Goal: Information Seeking & Learning: Find specific fact

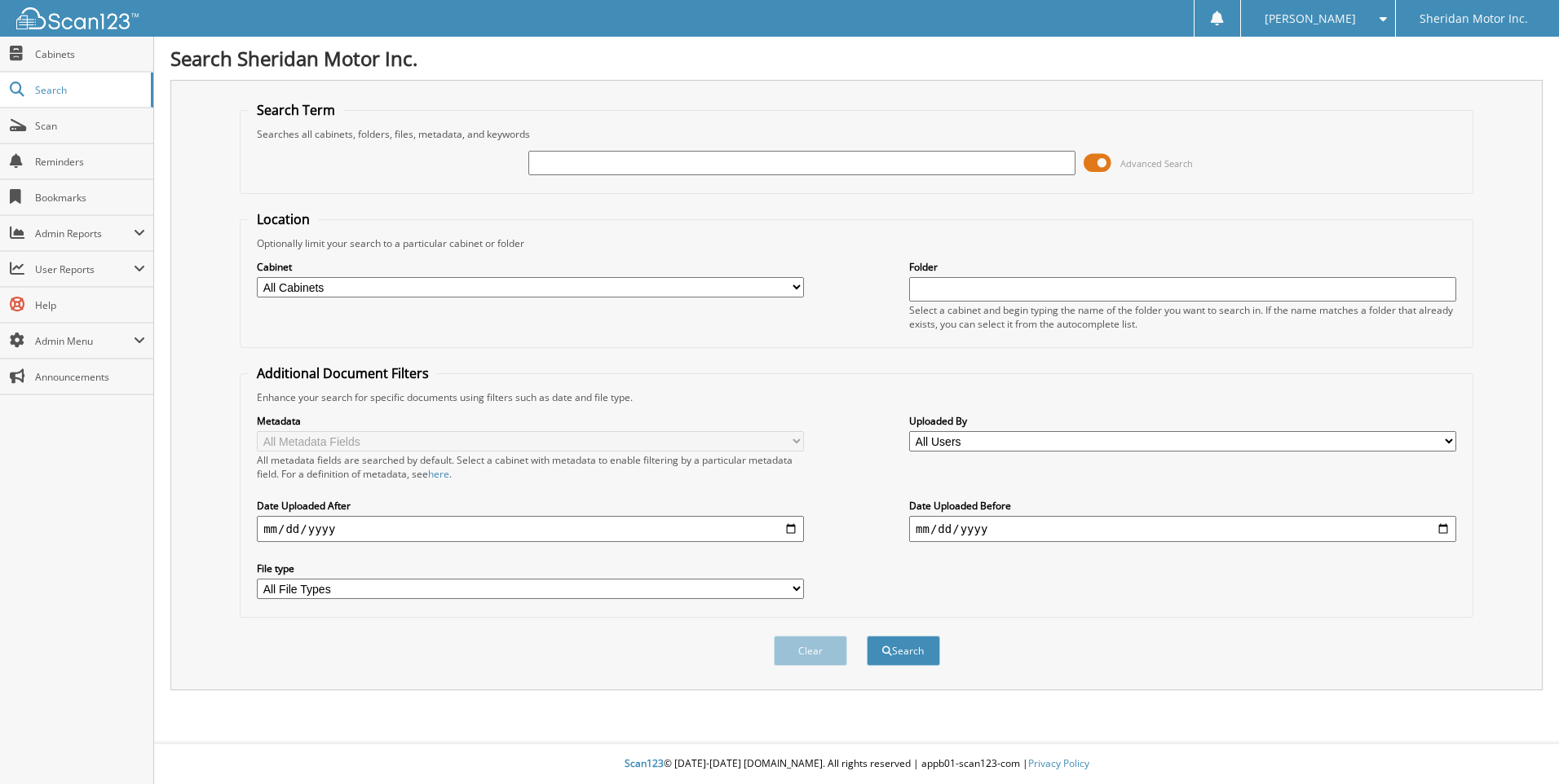
click at [659, 164] on input "text" at bounding box center [801, 163] width 547 height 24
type input "712124"
click at [783, 286] on select "All Cabinets A/R CREDIT APPS ACCOUNTS RECEIVABLE CAR DEALS 2015 CAR DEALS 2016 …" at bounding box center [530, 288] width 547 height 21
select select "18038"
click at [257, 278] on select "All Cabinets A/R CREDIT APPS ACCOUNTS RECEIVABLE CAR DEALS 2015 CAR DEALS 2016 …" at bounding box center [530, 288] width 547 height 21
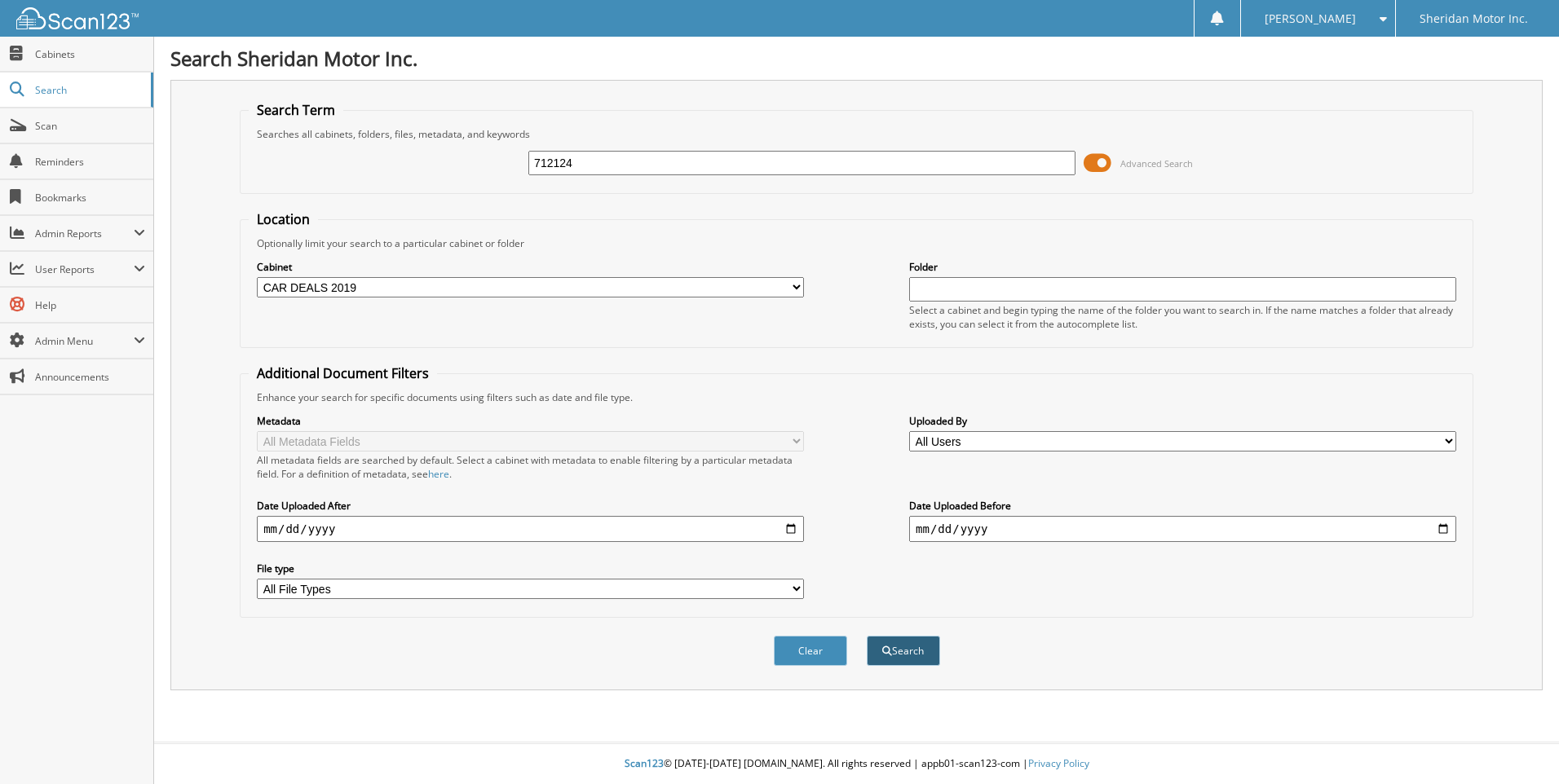
click at [895, 649] on button "Search" at bounding box center [903, 651] width 73 height 30
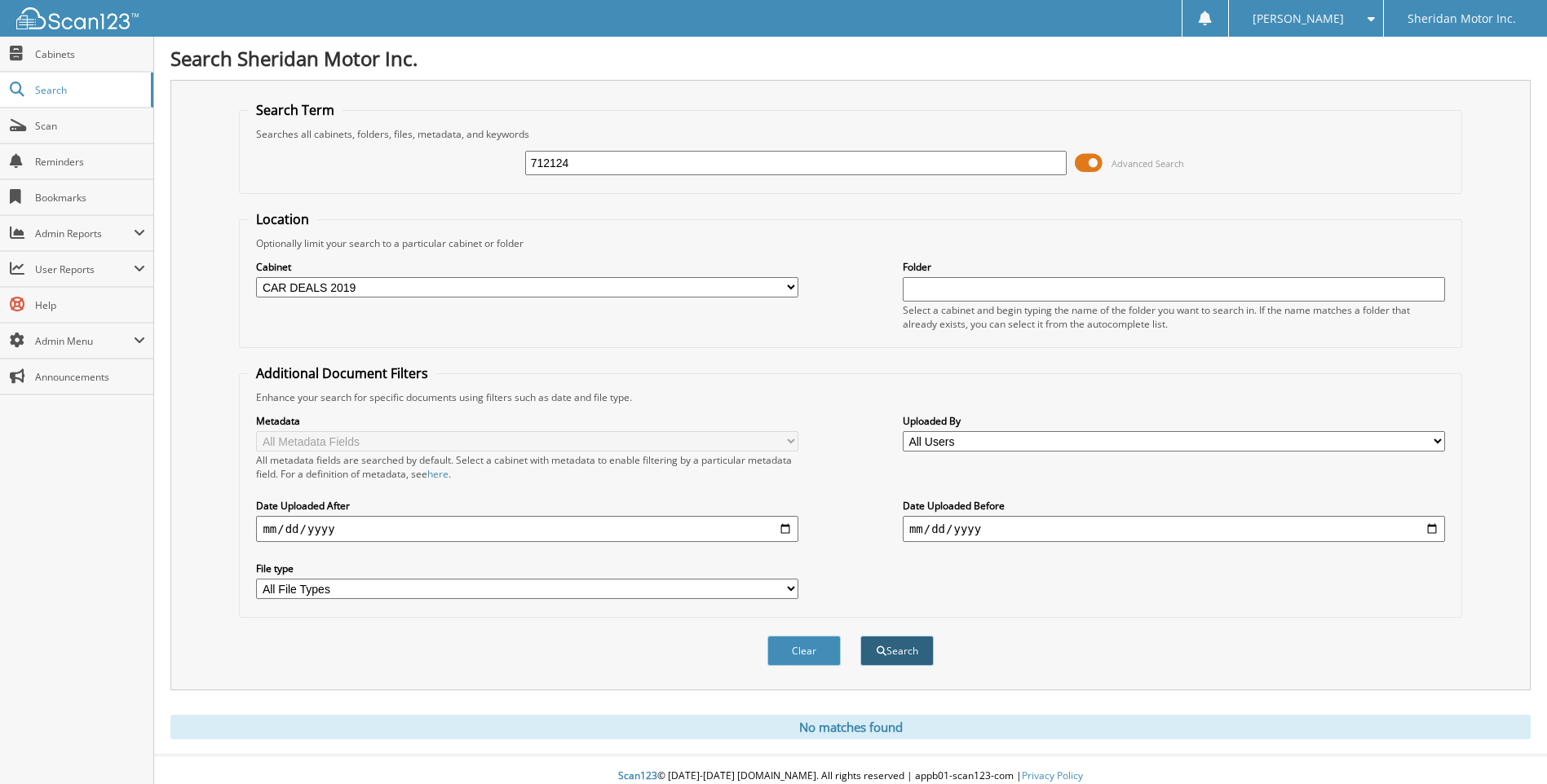
click at [889, 643] on button "Search" at bounding box center [897, 651] width 73 height 30
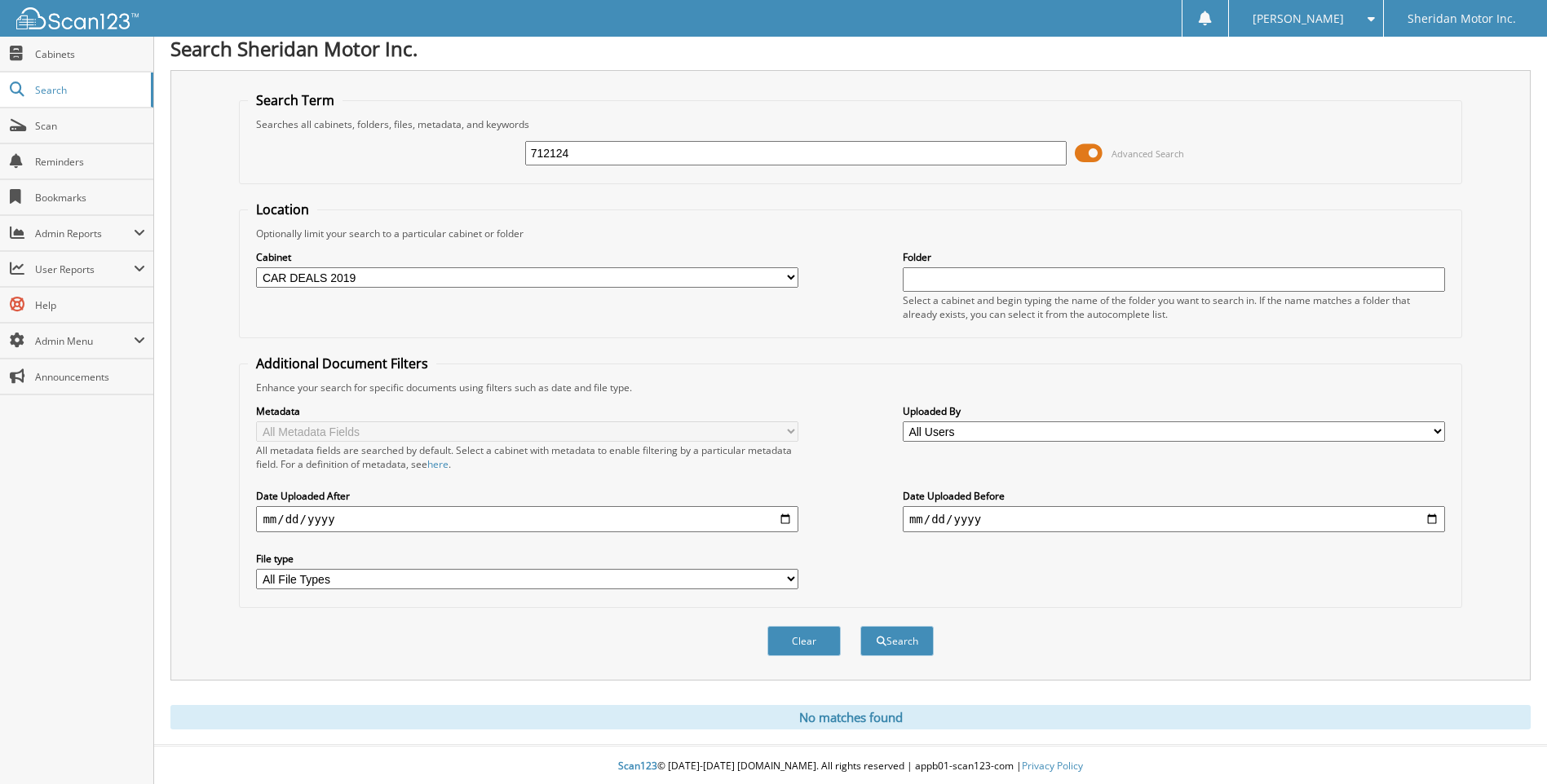
scroll to position [13, 0]
click at [901, 634] on button "Search" at bounding box center [897, 639] width 73 height 30
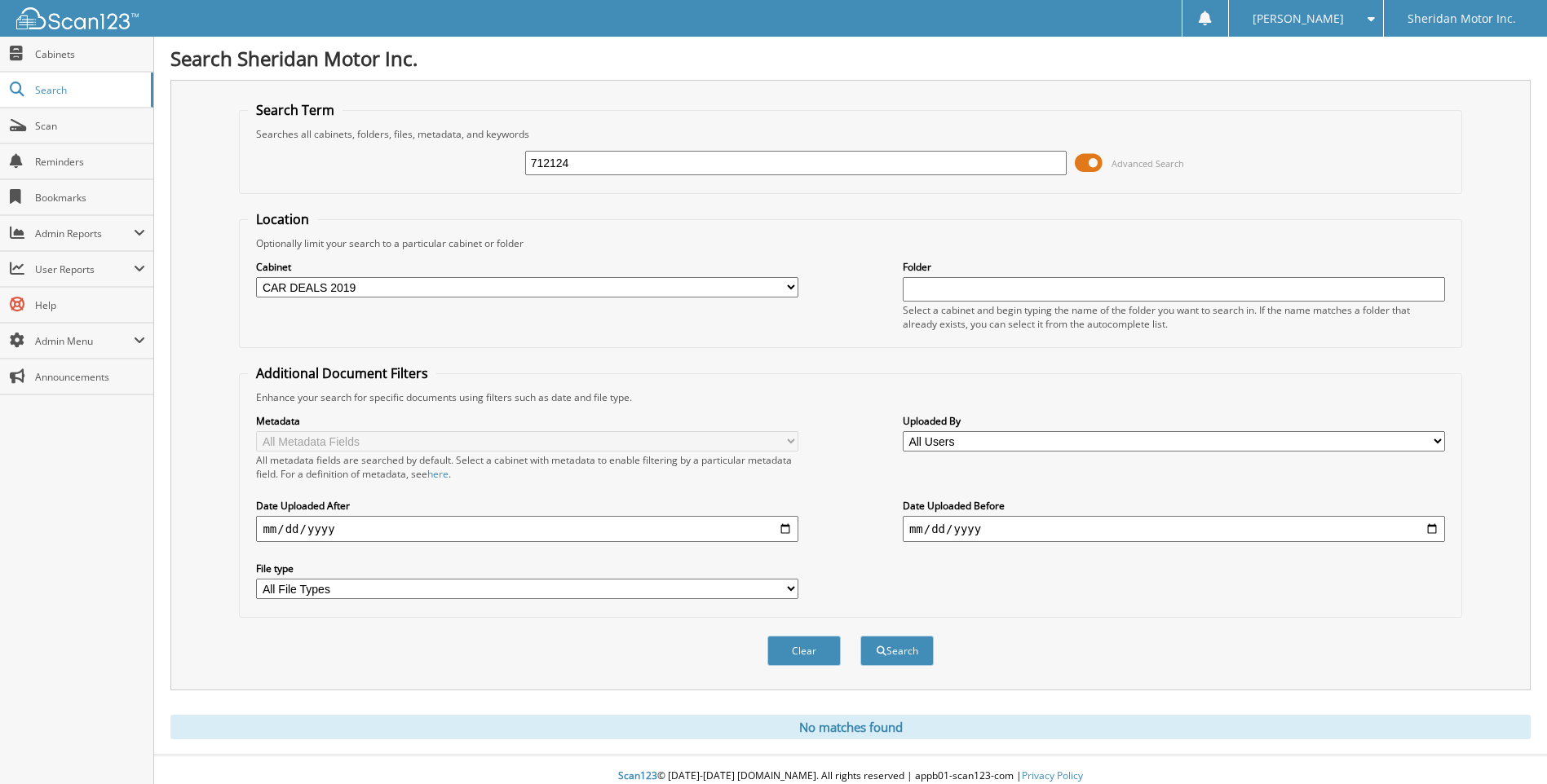
drag, startPoint x: 620, startPoint y: 168, endPoint x: 427, endPoint y: 155, distance: 193.4
click at [427, 155] on div "712124 Advanced Search" at bounding box center [850, 162] width 1205 height 44
type input "field"
click at [860, 636] on button "Search" at bounding box center [897, 651] width 73 height 30
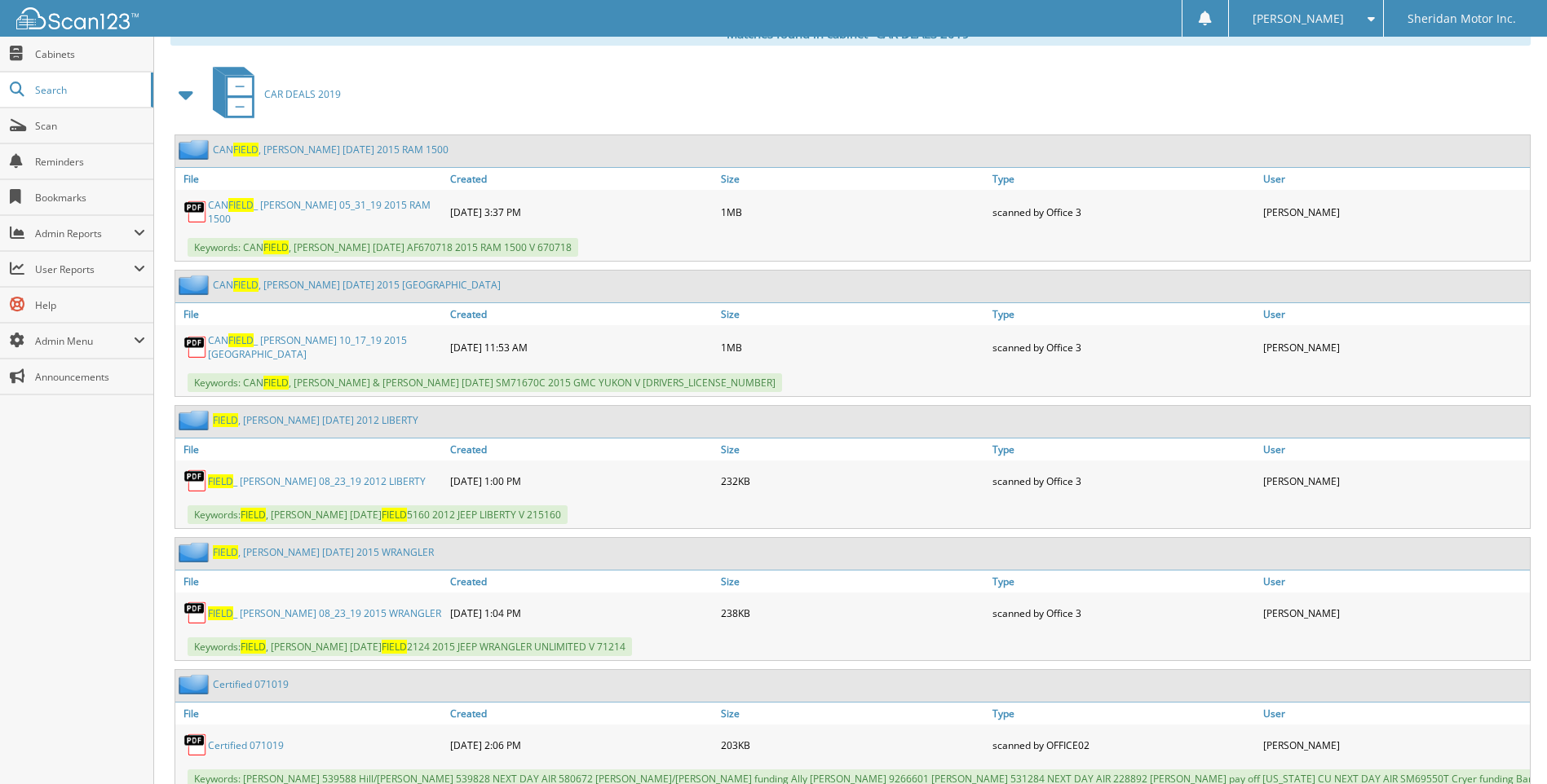
scroll to position [733, 0]
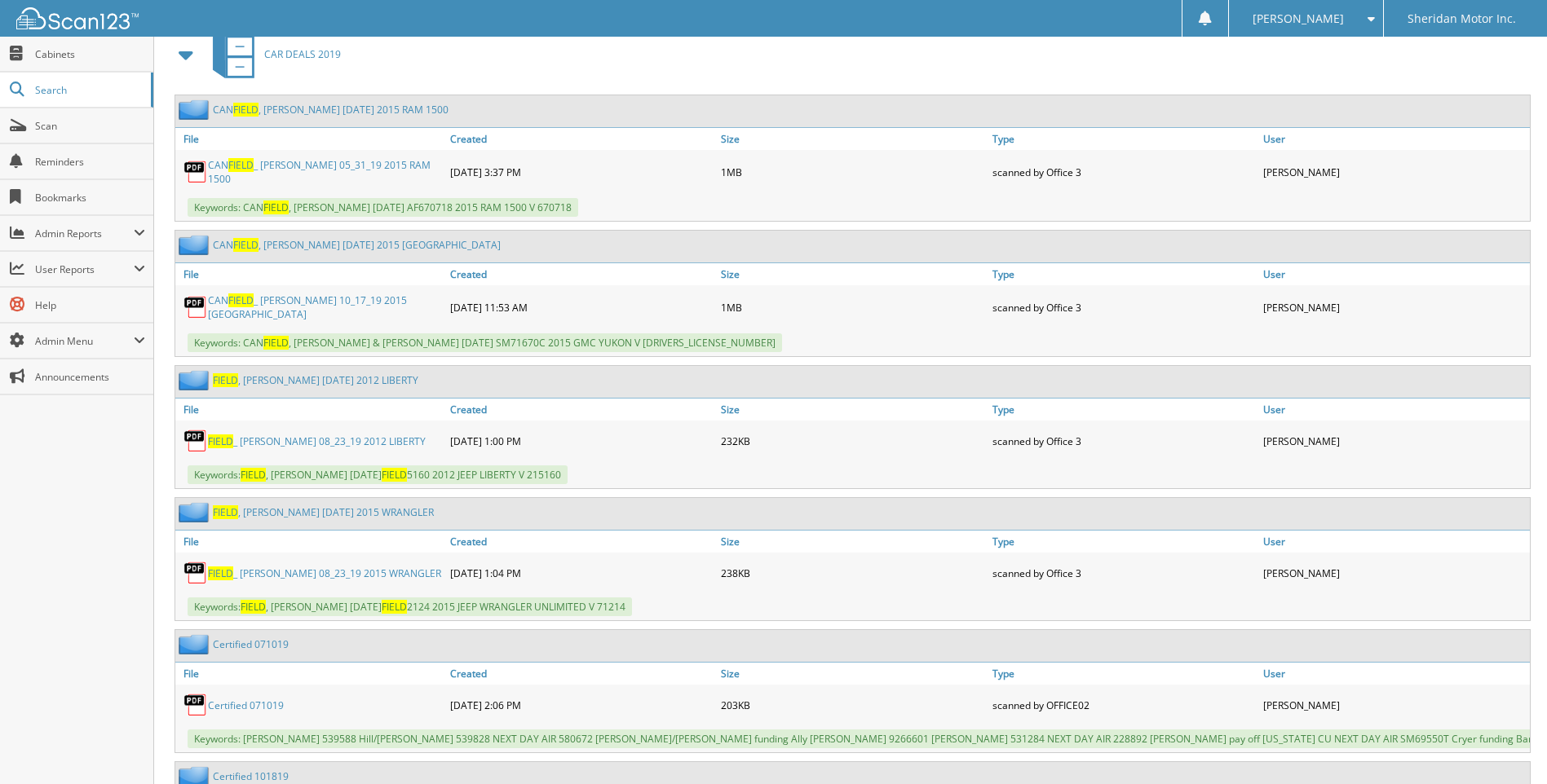
click at [354, 566] on link "FIELD _ [PERSON_NAME] 08_23_19 2015 WRANGLER" at bounding box center [325, 573] width 234 height 14
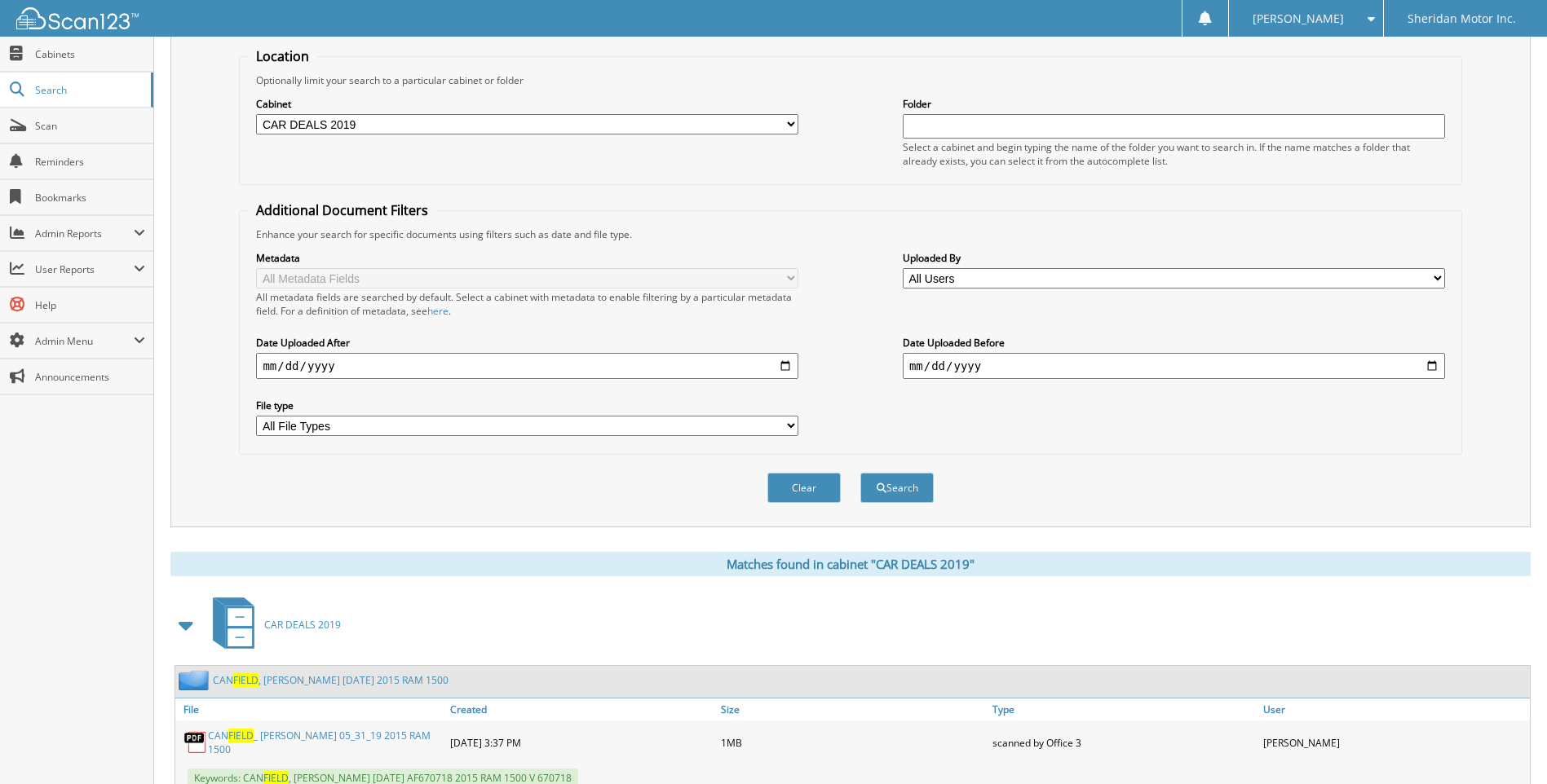
scroll to position [0, 0]
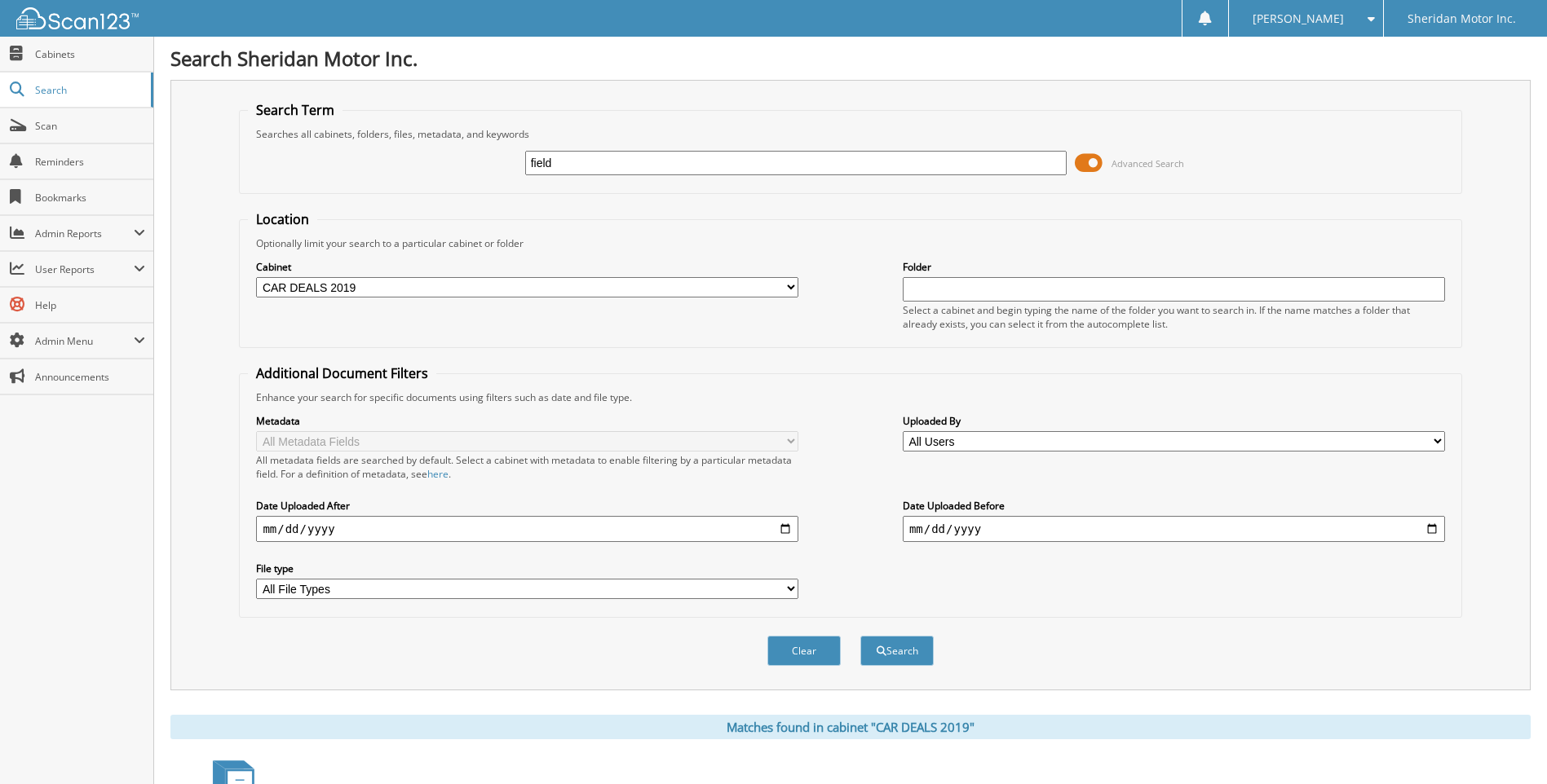
drag, startPoint x: 583, startPoint y: 165, endPoint x: 200, endPoint y: 109, distance: 387.1
click at [200, 109] on div "Search Term Searches all cabinets, folders, files, metadata, and keywords field…" at bounding box center [851, 384] width 1360 height 611
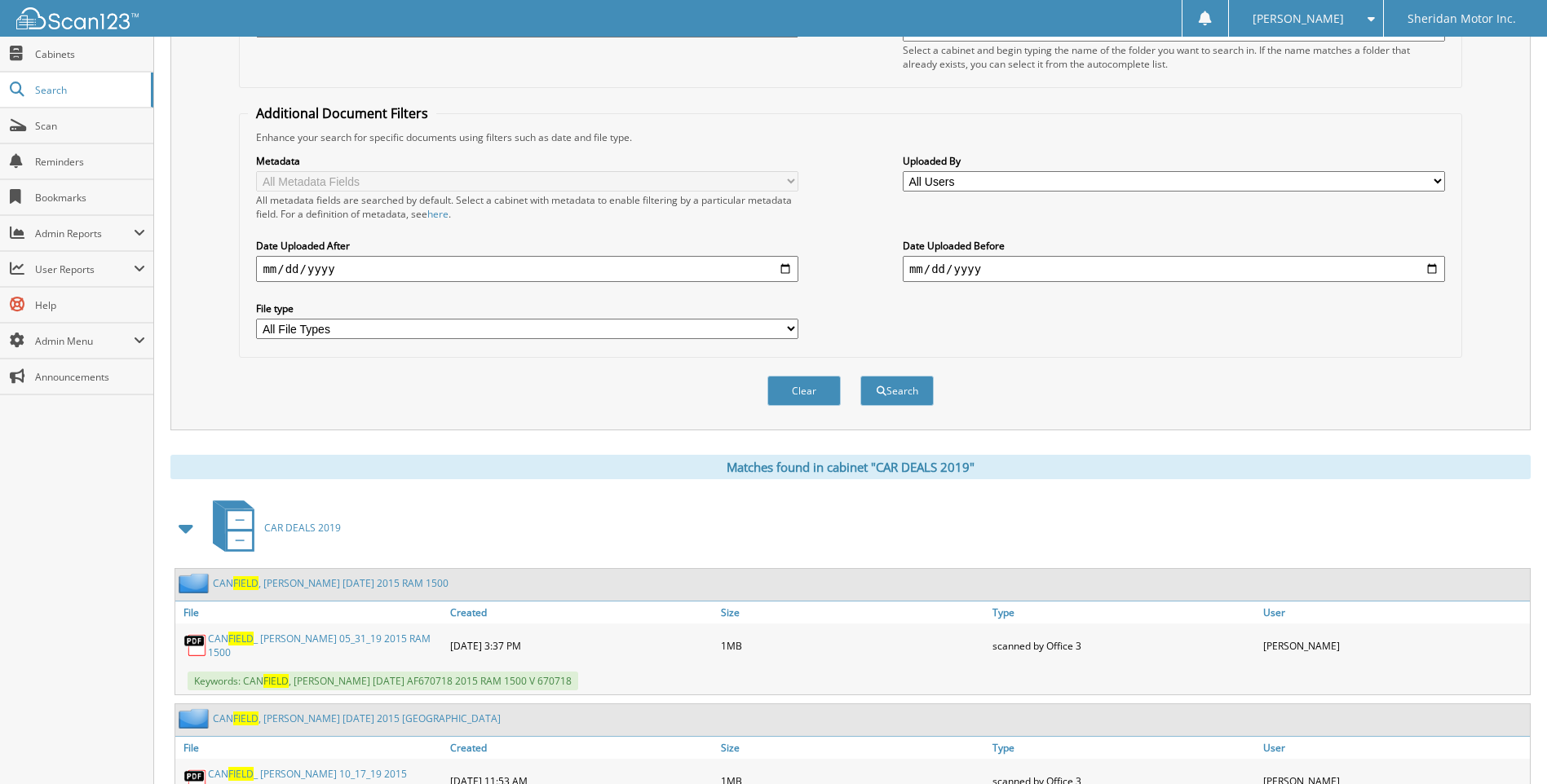
scroll to position [82, 0]
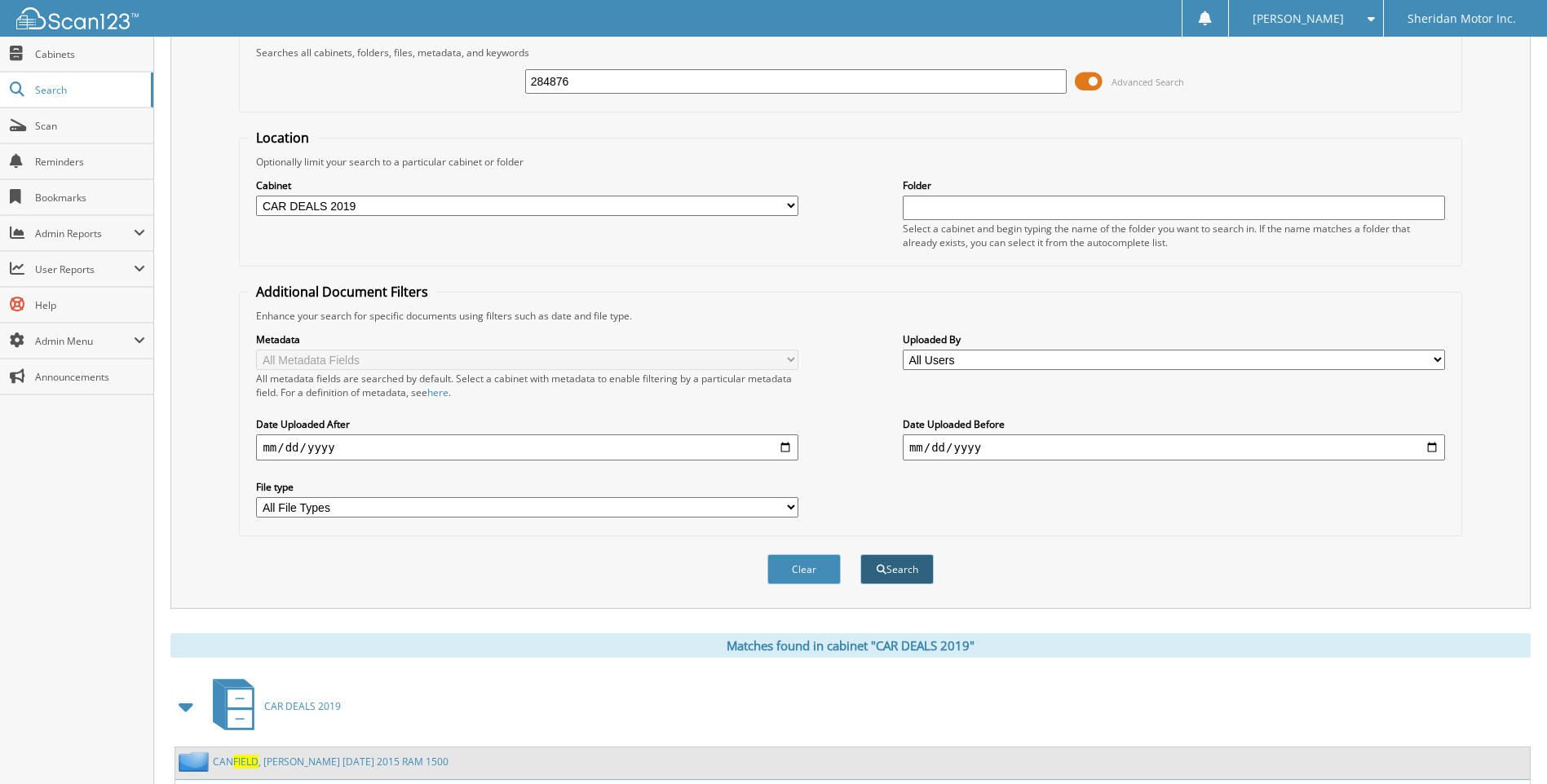
type input "284876"
click at [921, 575] on button "Search" at bounding box center [897, 569] width 73 height 30
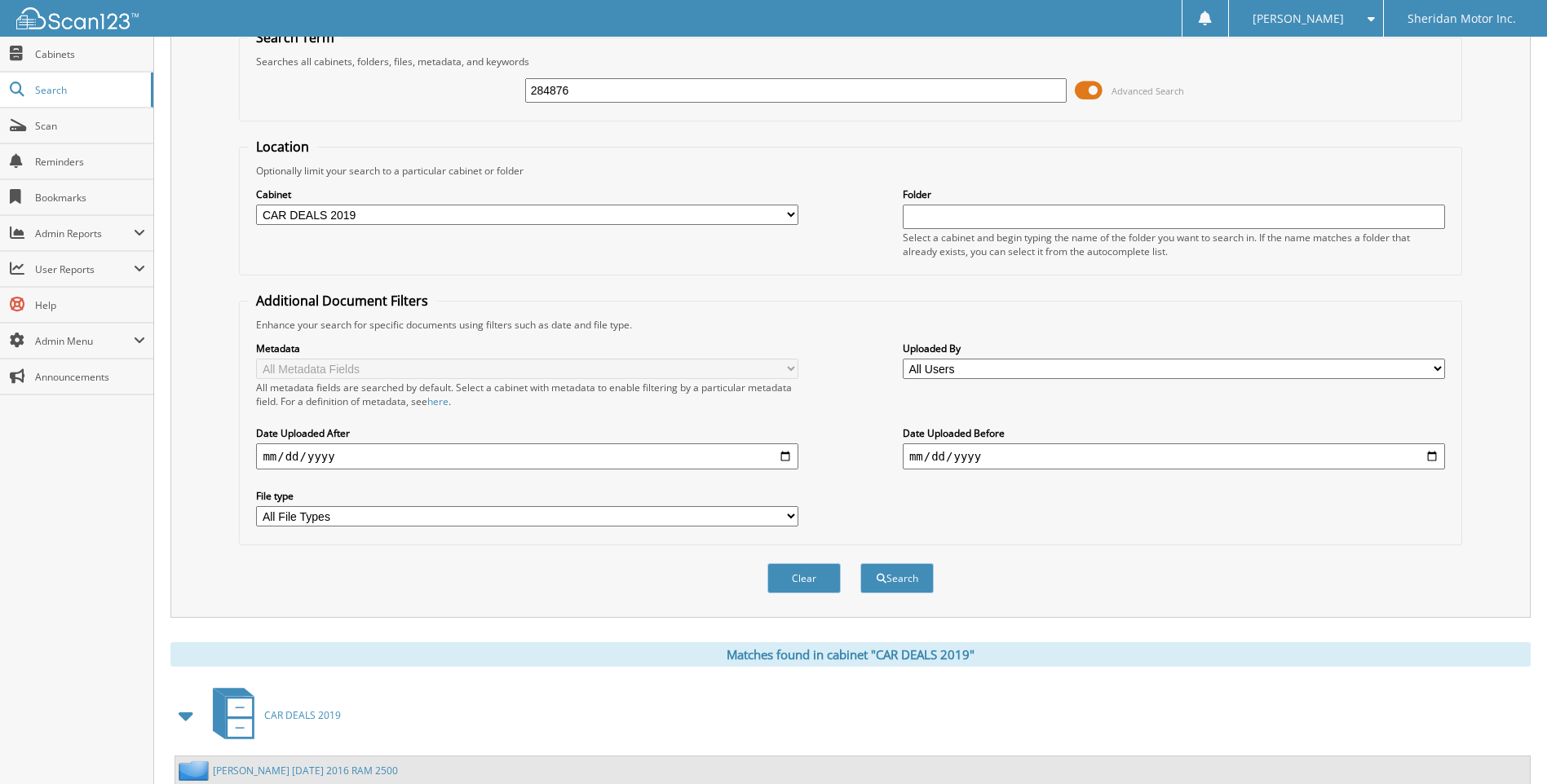
scroll to position [218, 0]
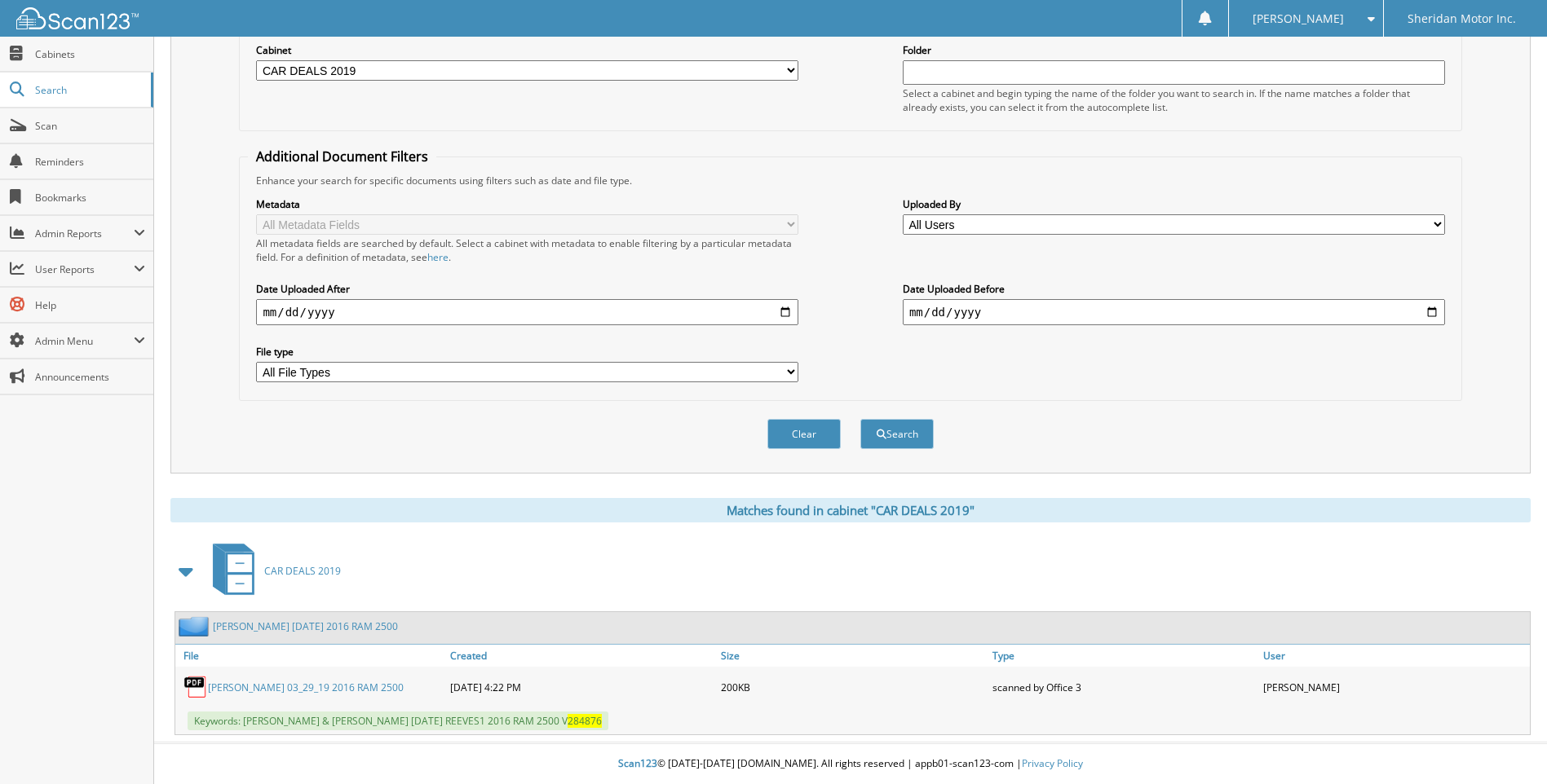
click at [300, 690] on link "[PERSON_NAME] 03_29_19 2016 RAM 2500" at bounding box center [306, 687] width 196 height 14
